Goal: Transaction & Acquisition: Purchase product/service

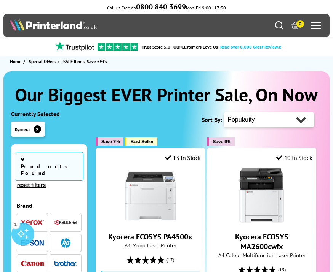
click at [67, 220] on img "button" at bounding box center [65, 223] width 23 height 6
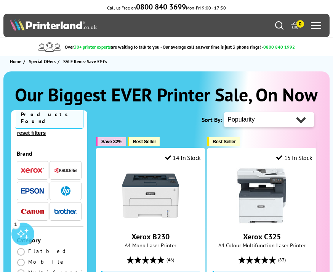
scroll to position [18, 0]
click at [68, 168] on img "button" at bounding box center [65, 171] width 23 height 6
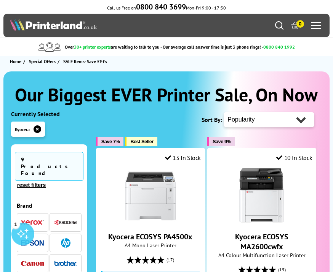
click at [316, 30] on div at bounding box center [315, 25] width 10 height 11
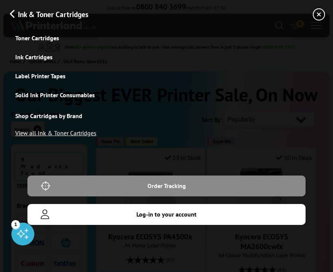
click at [37, 40] on link "Toner Cartridges" at bounding box center [166, 38] width 302 height 19
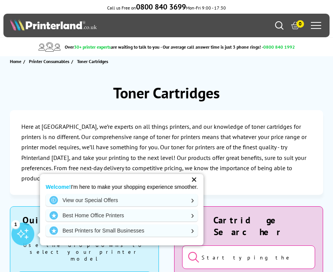
click at [196, 181] on div "✕" at bounding box center [193, 180] width 11 height 11
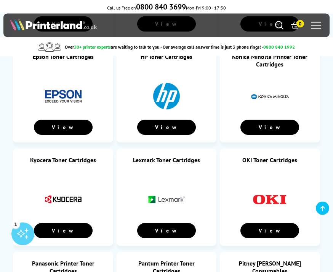
scroll to position [471, 0]
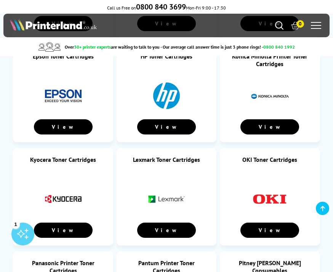
click at [66, 223] on link "View" at bounding box center [63, 230] width 58 height 15
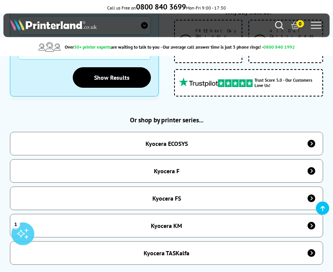
scroll to position [271, 0]
click at [311, 250] on icon at bounding box center [311, 254] width 8 height 8
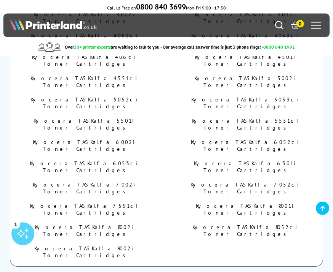
scroll to position [716, 0]
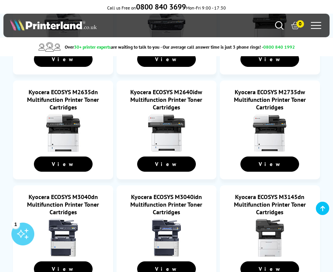
scroll to position [629, 0]
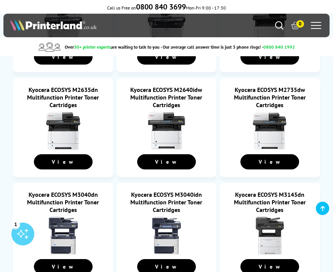
click at [169, 161] on link "View" at bounding box center [166, 161] width 58 height 15
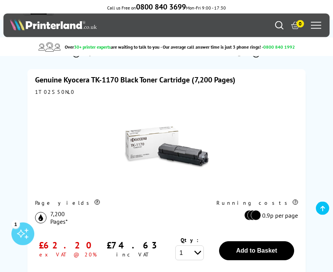
scroll to position [103, 0]
